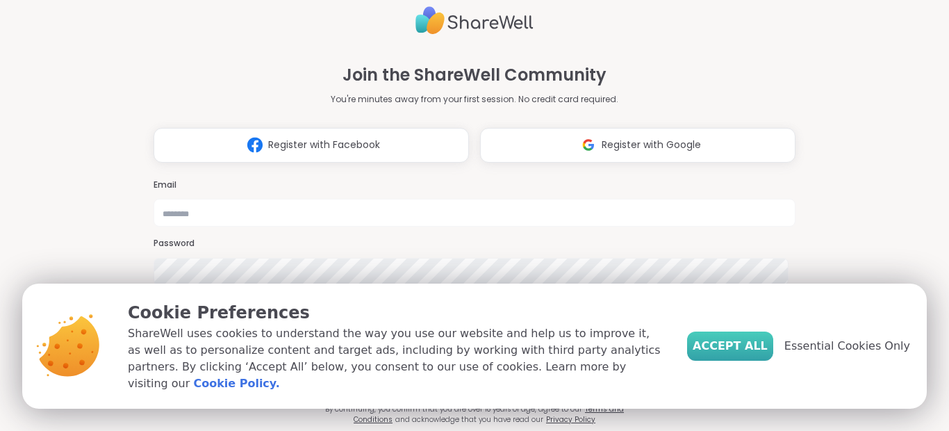
click at [739, 353] on span "Accept All" at bounding box center [730, 346] width 75 height 17
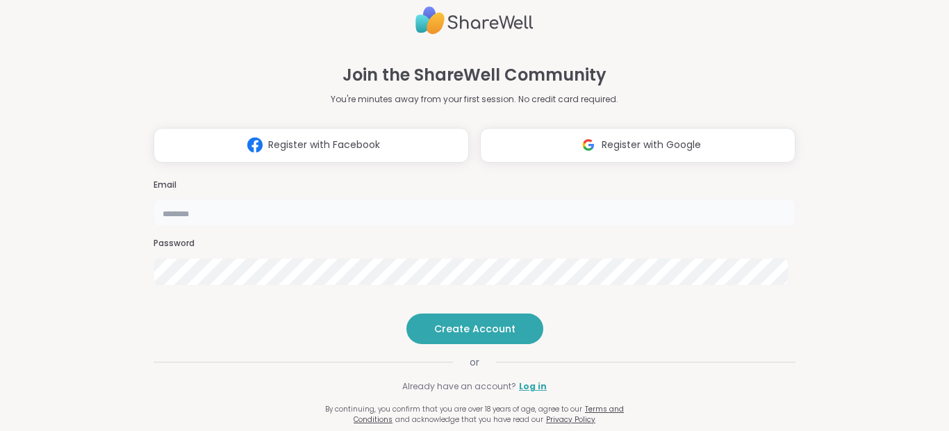
click at [541, 199] on input "email" at bounding box center [475, 213] width 642 height 28
type input "**********"
click at [459, 336] on span "Create Account" at bounding box center [474, 329] width 81 height 14
